Goal: Find specific page/section: Find specific page/section

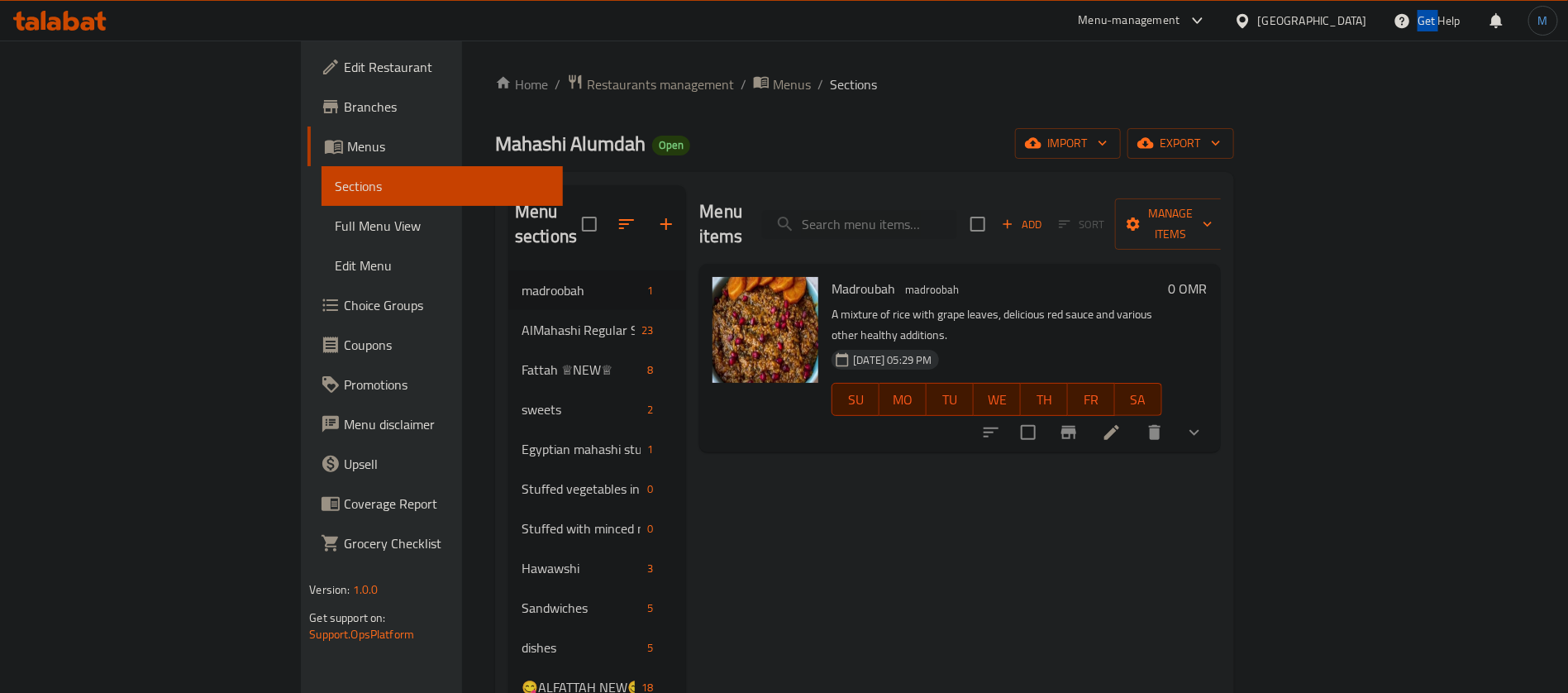
drag, startPoint x: 0, startPoint y: 0, endPoint x: 1382, endPoint y: 17, distance: 1382.1
click at [1382, 17] on div "Get Help" at bounding box center [1428, 20] width 94 height 40
click at [1358, 27] on div "[GEOGRAPHIC_DATA]" at bounding box center [1313, 20] width 110 height 19
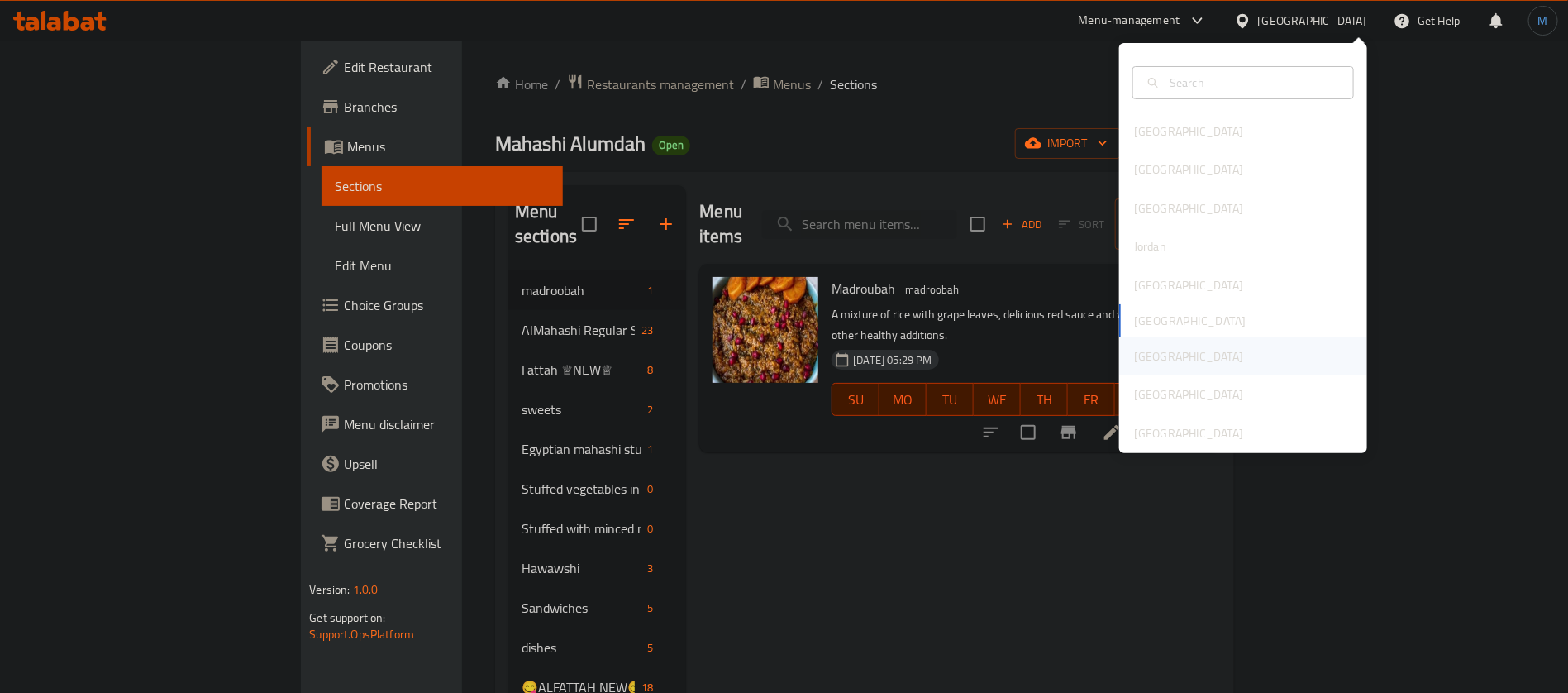
click at [1185, 339] on div "[GEOGRAPHIC_DATA]" at bounding box center [1243, 356] width 248 height 38
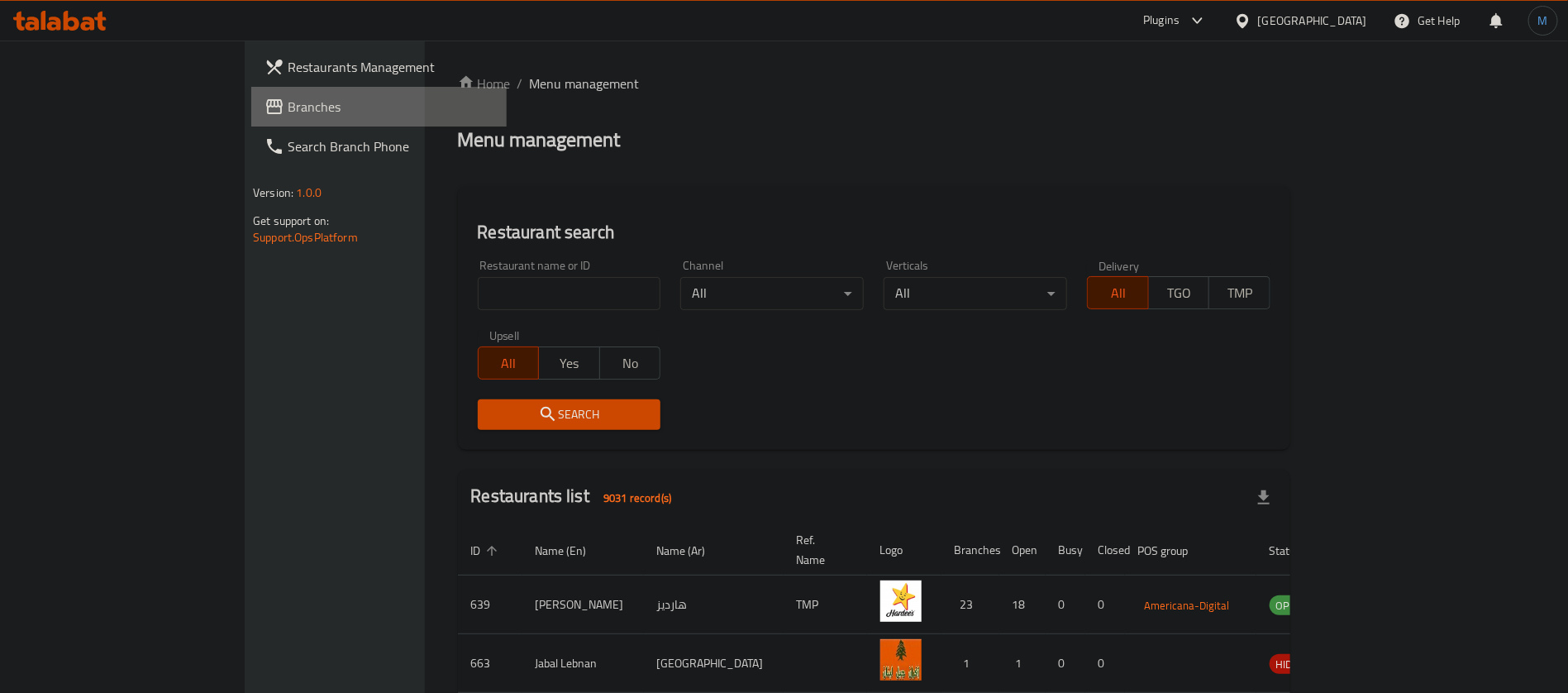
click at [251, 119] on link "Branches" at bounding box center [378, 106] width 255 height 40
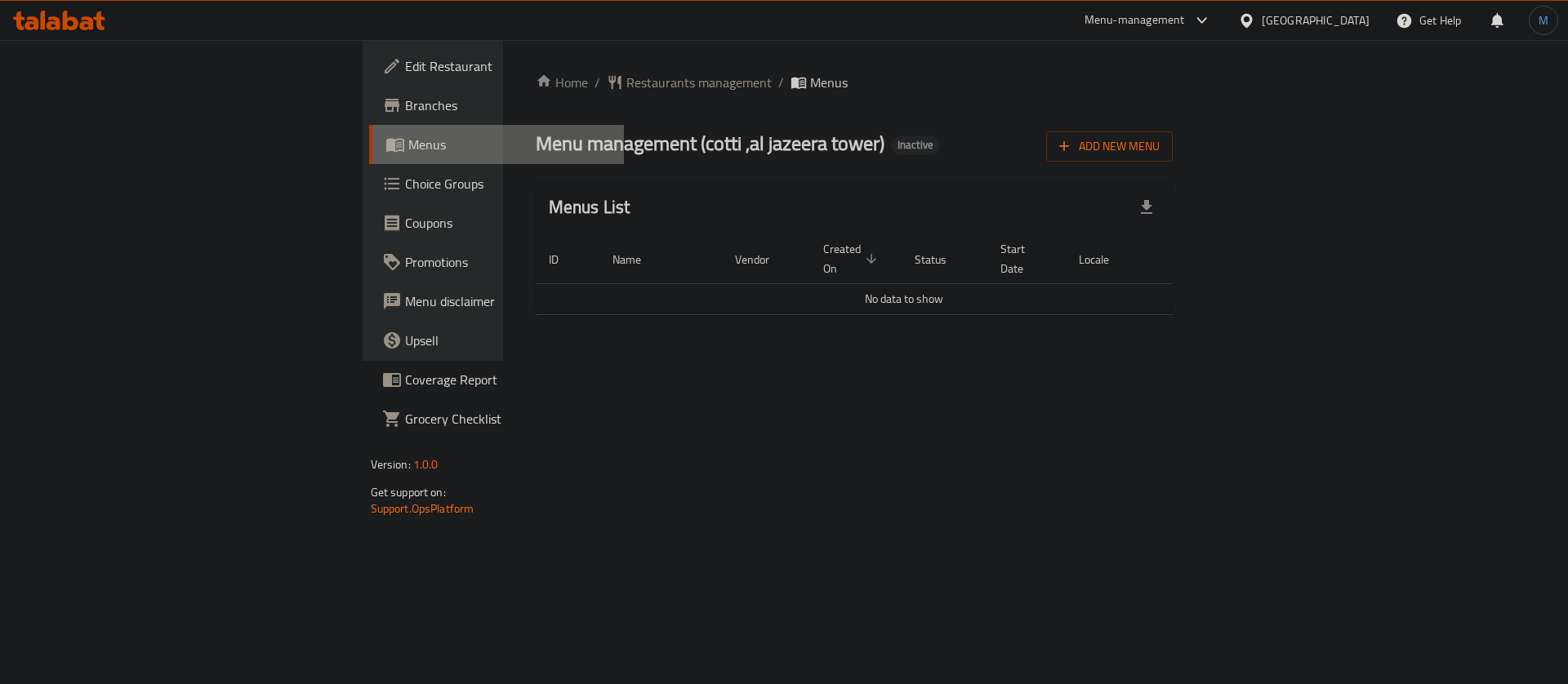
click at [408, 135] on span "Menus" at bounding box center [510, 144] width 203 height 19
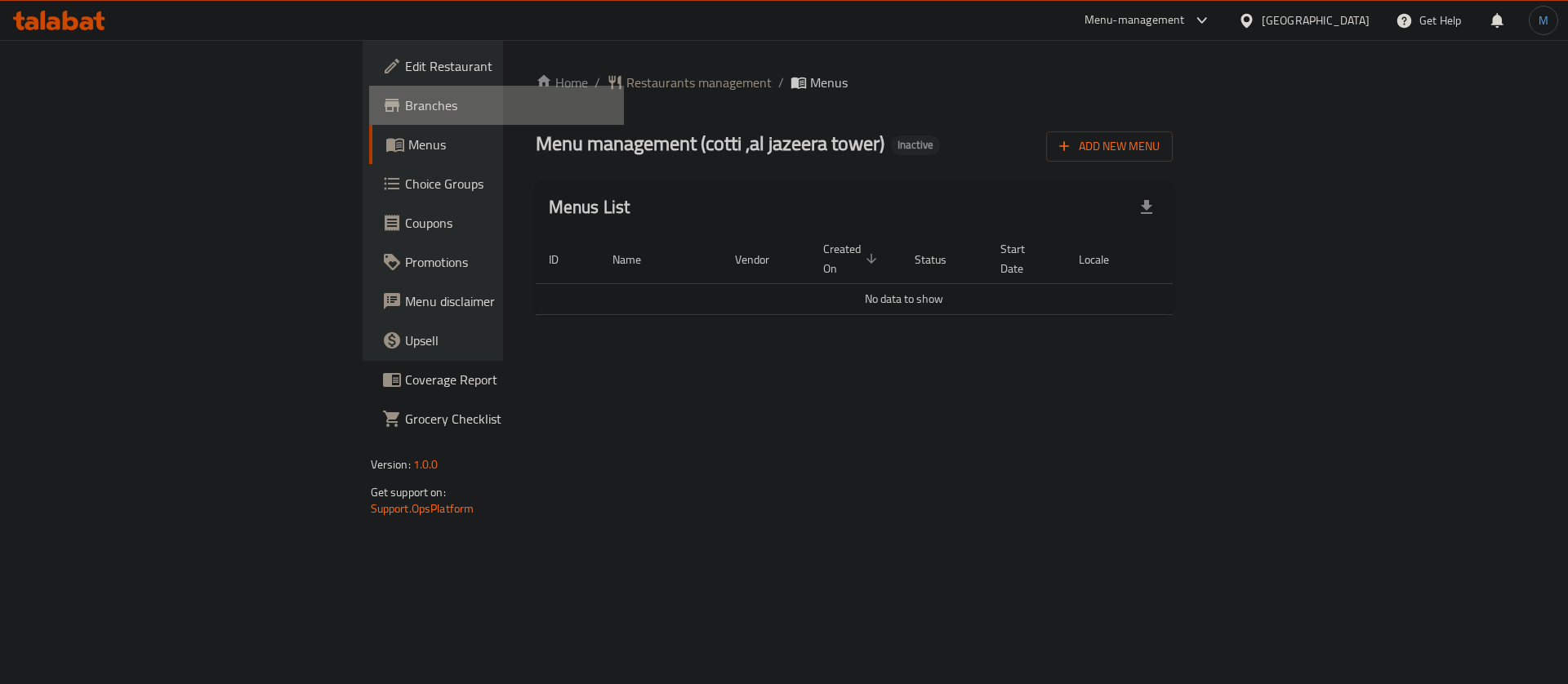
click at [405, 110] on span "Branches" at bounding box center [508, 105] width 207 height 19
